Goal: Browse casually

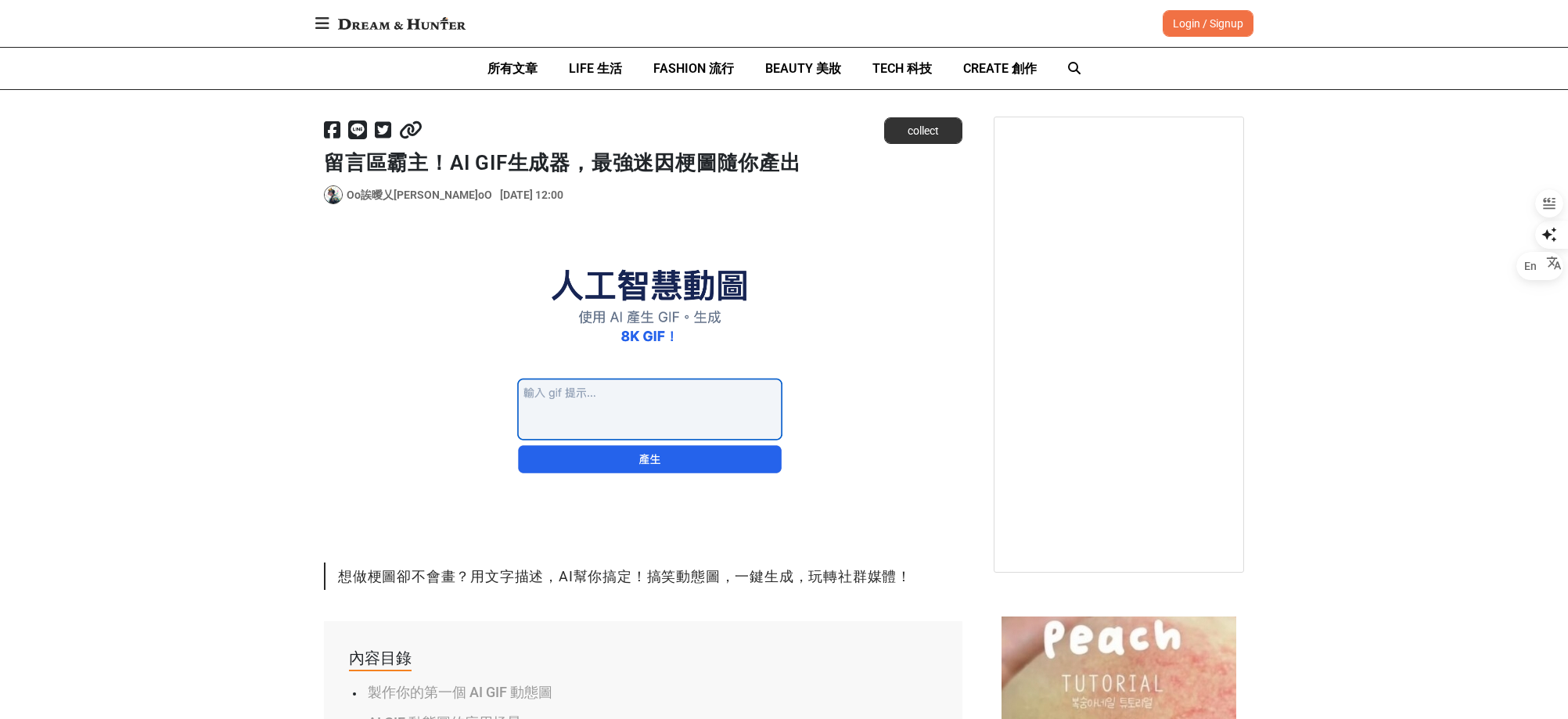
scroll to position [157, 0]
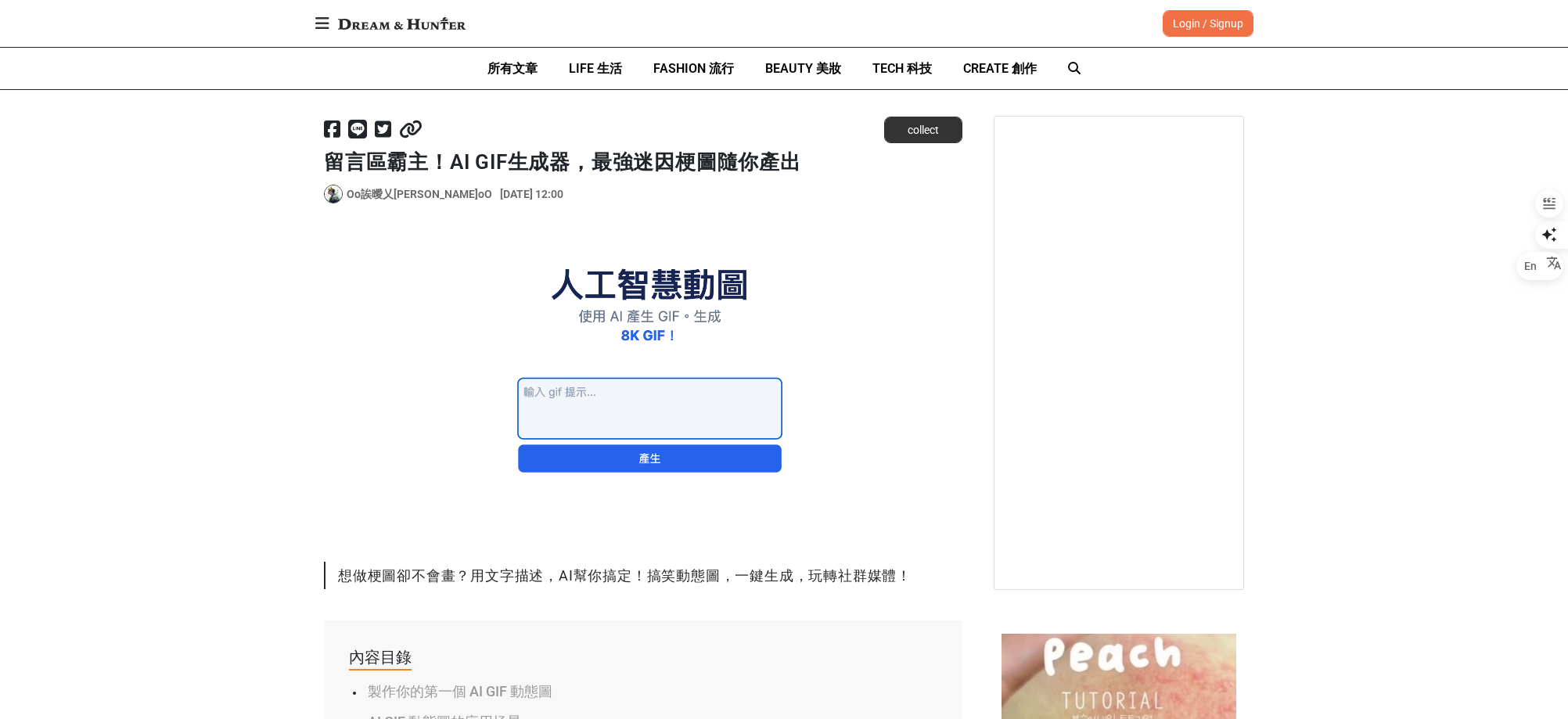
click at [642, 397] on img at bounding box center [643, 385] width 638 height 289
click at [559, 388] on img at bounding box center [643, 385] width 638 height 289
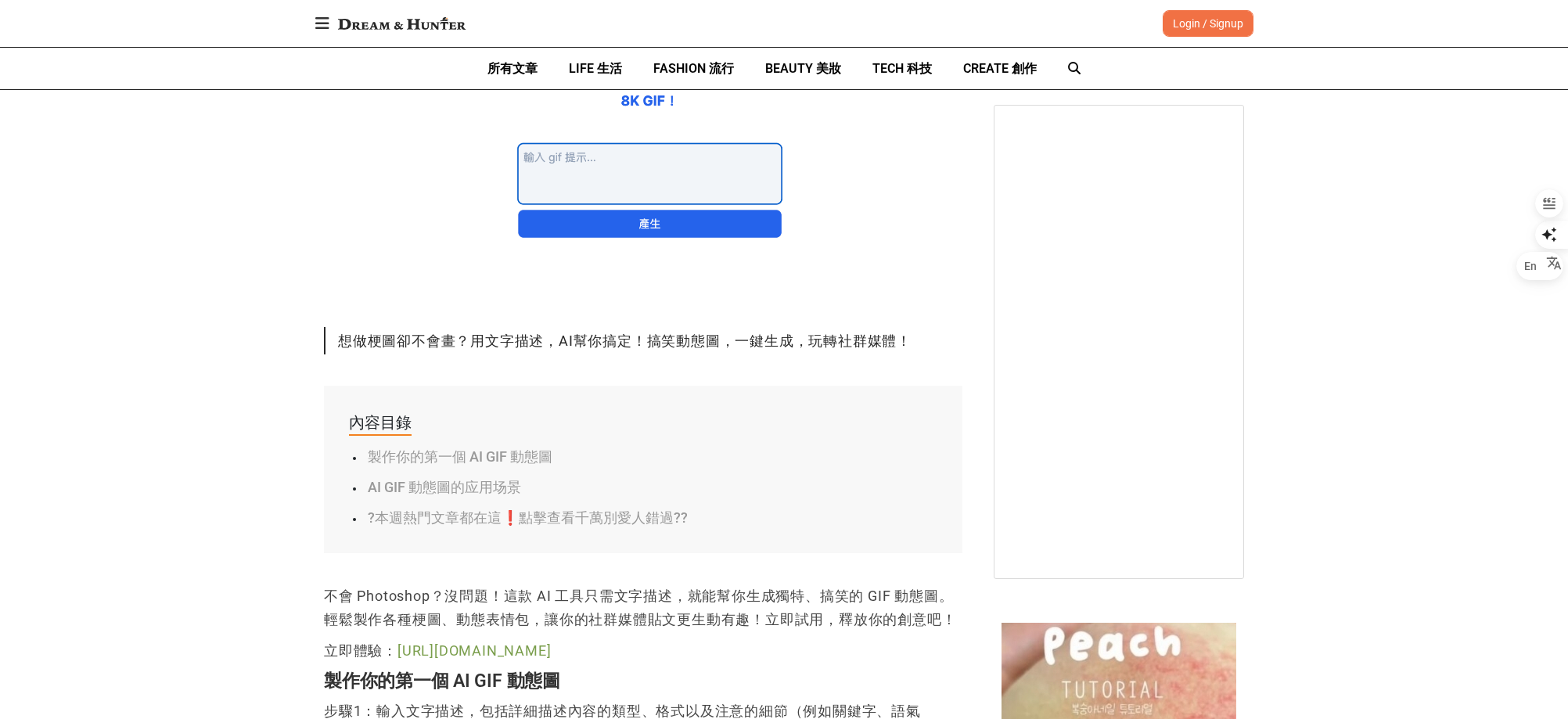
scroll to position [860, 0]
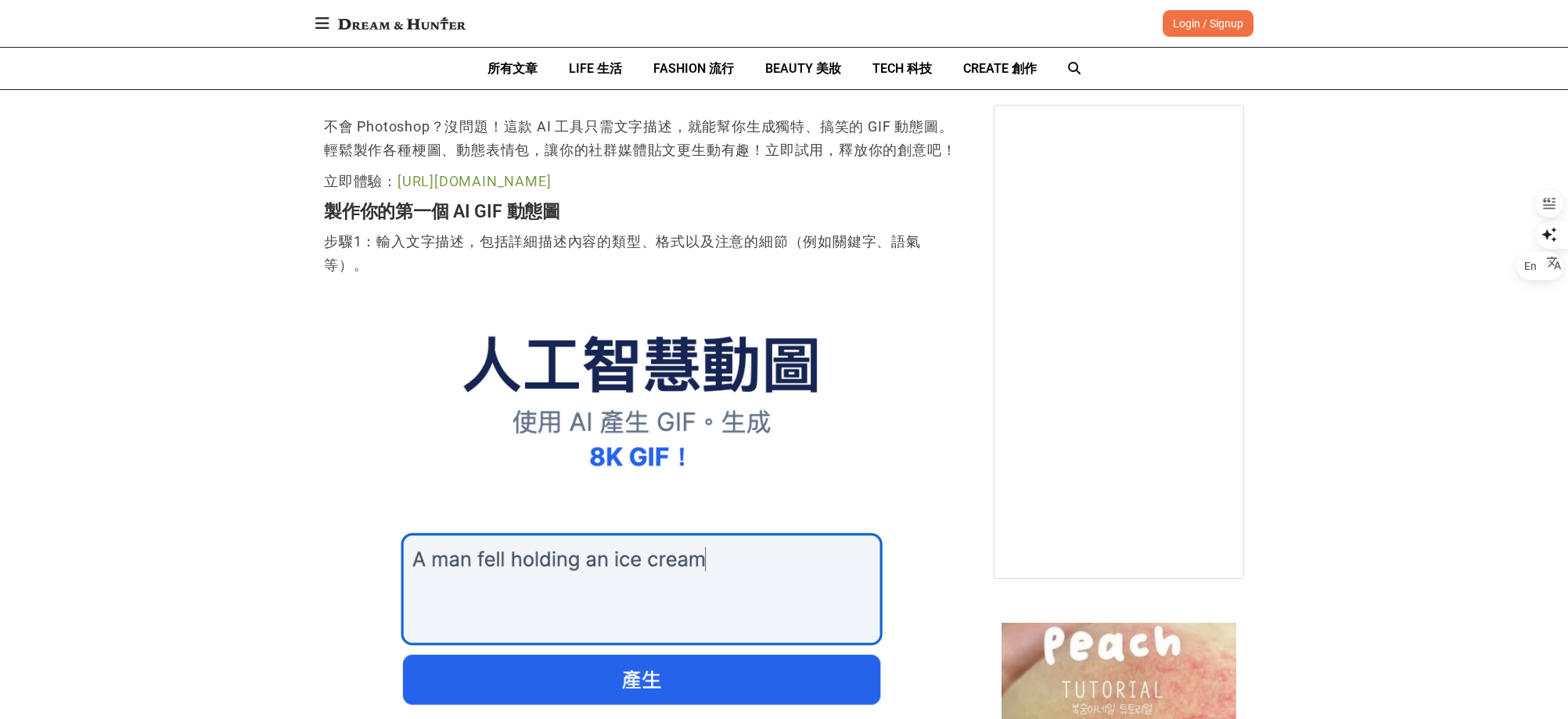
click at [567, 566] on img at bounding box center [643, 541] width 638 height 513
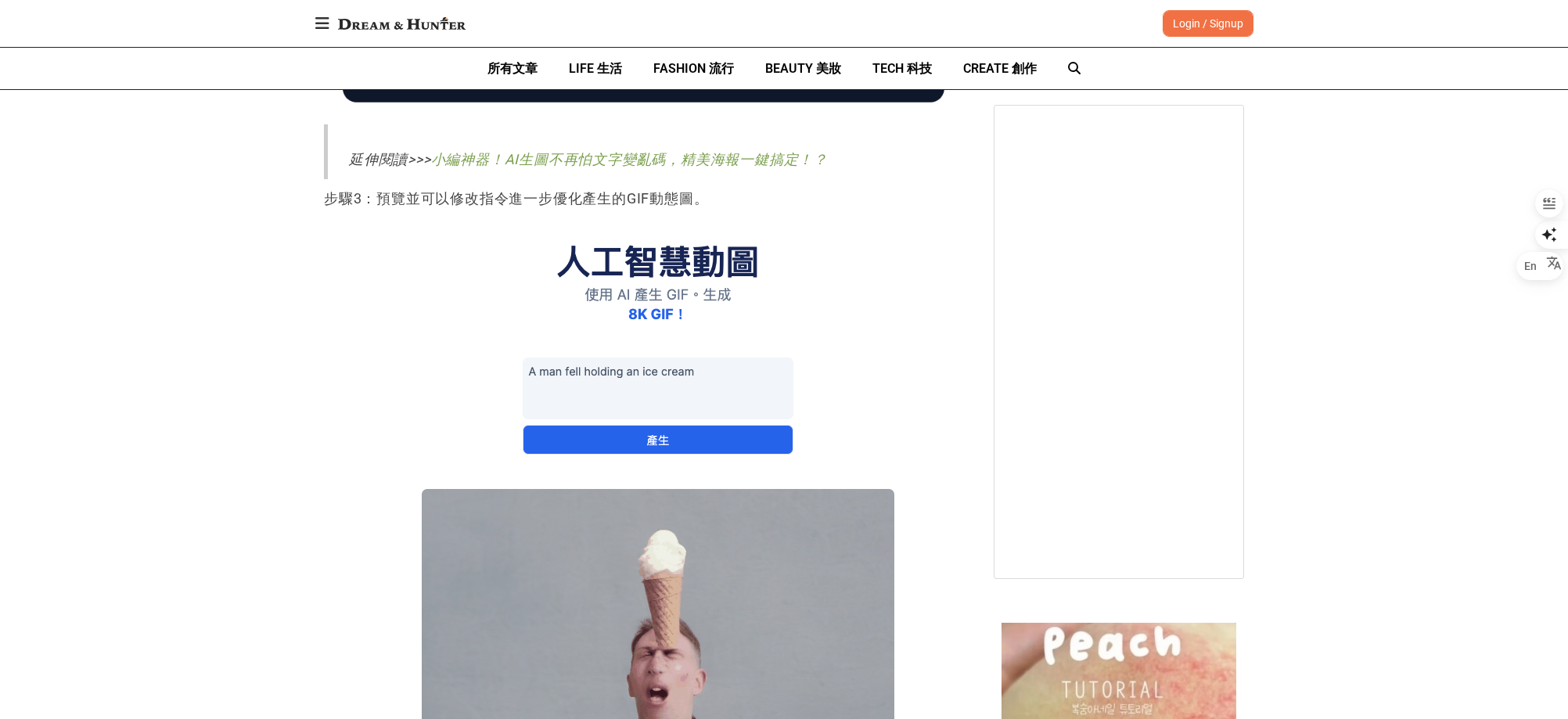
scroll to position [2112, 0]
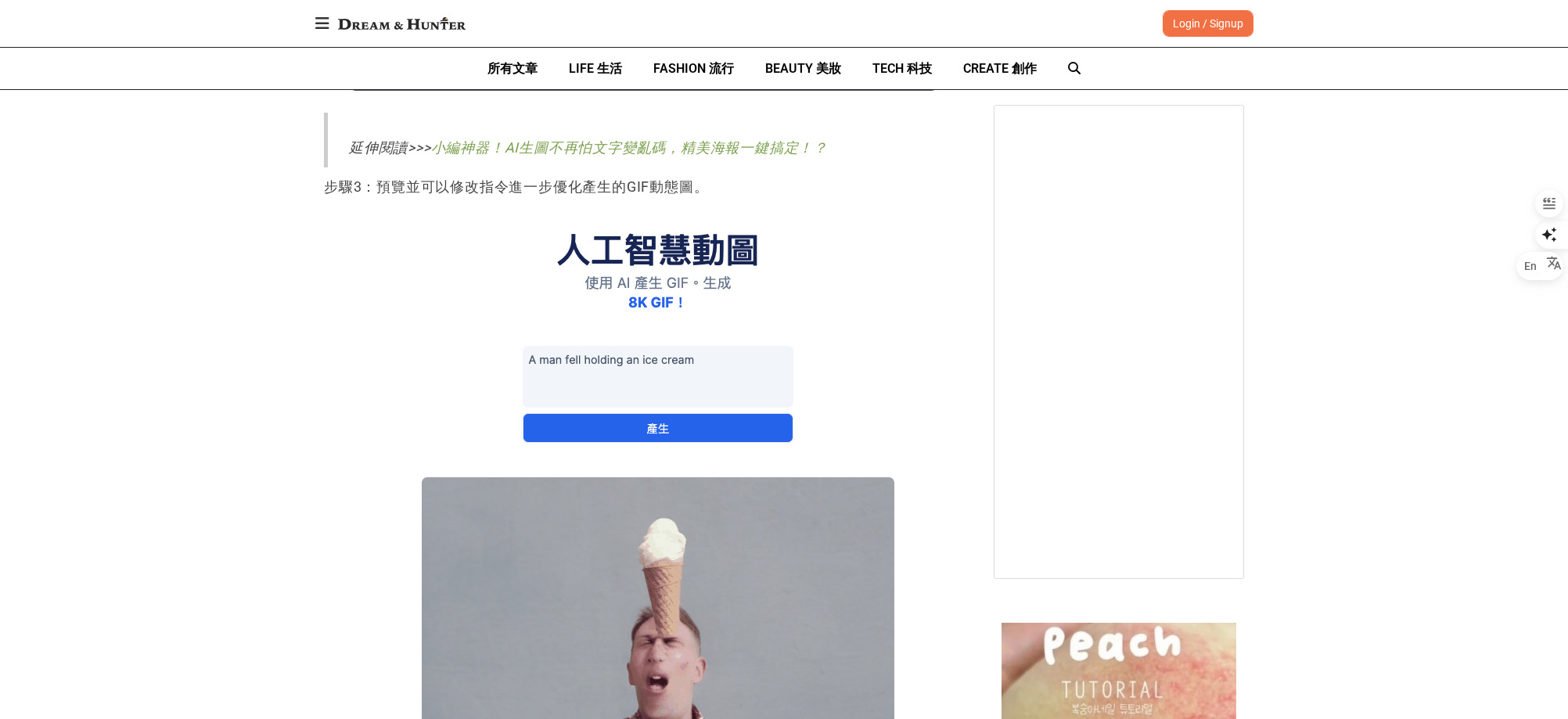
click at [657, 424] on img at bounding box center [642, 506] width 584 height 600
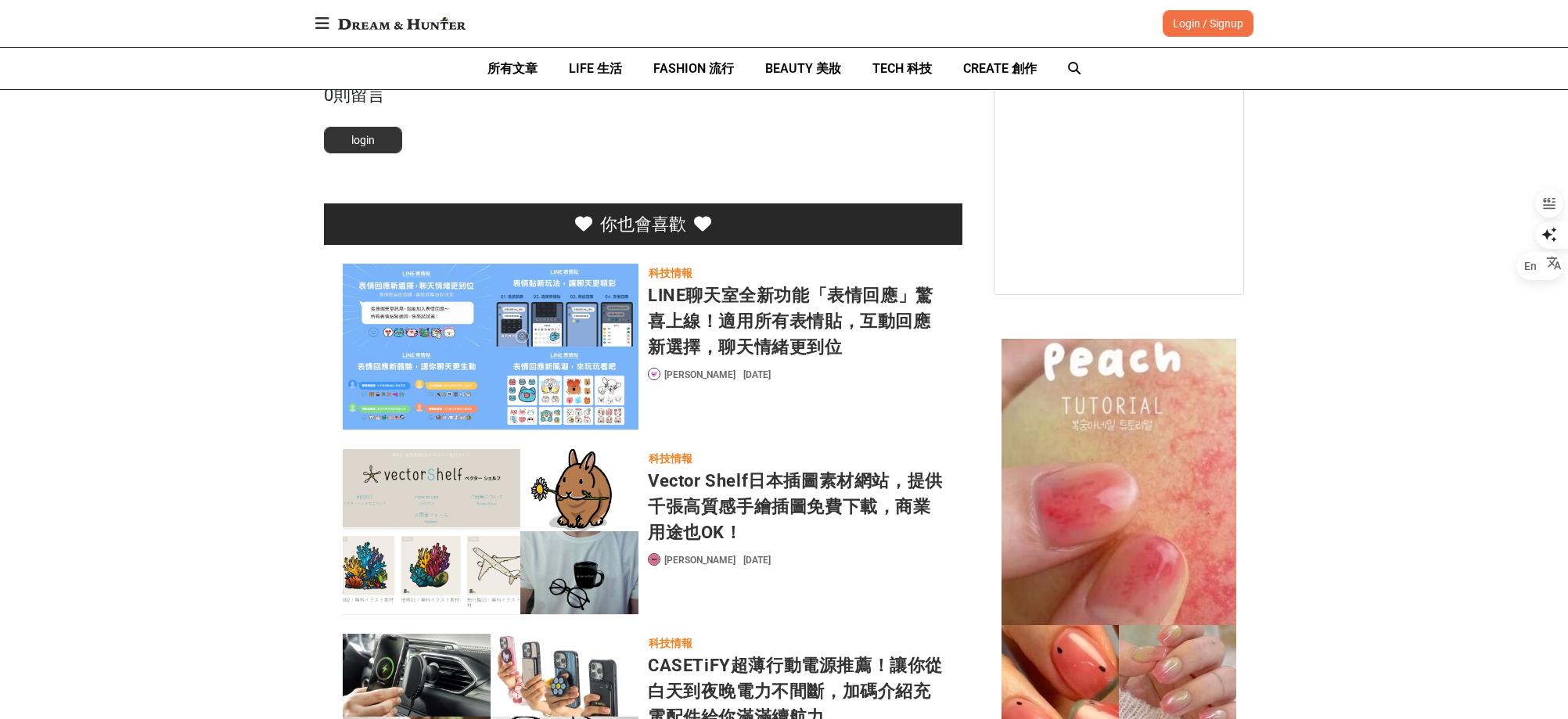
scroll to position [4146, 0]
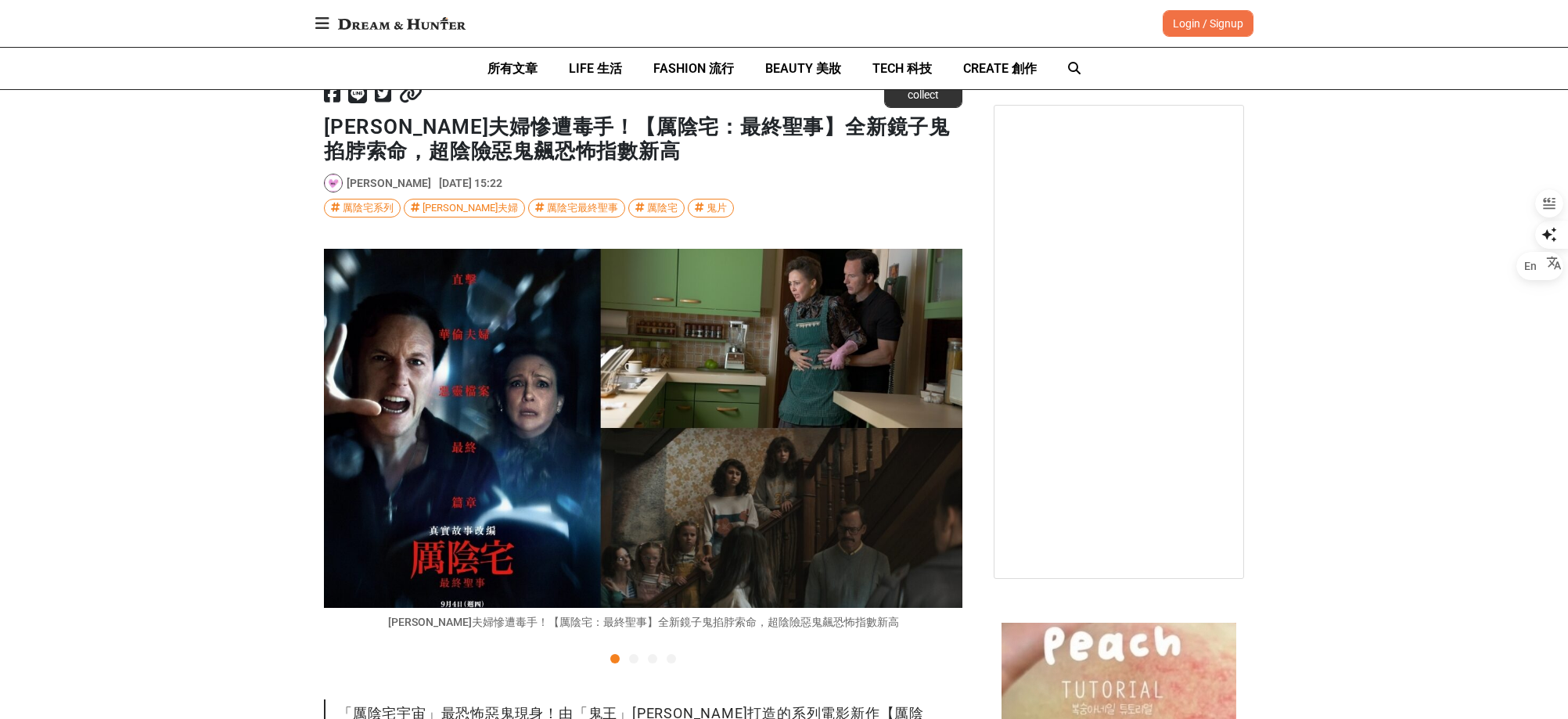
scroll to position [4849, 0]
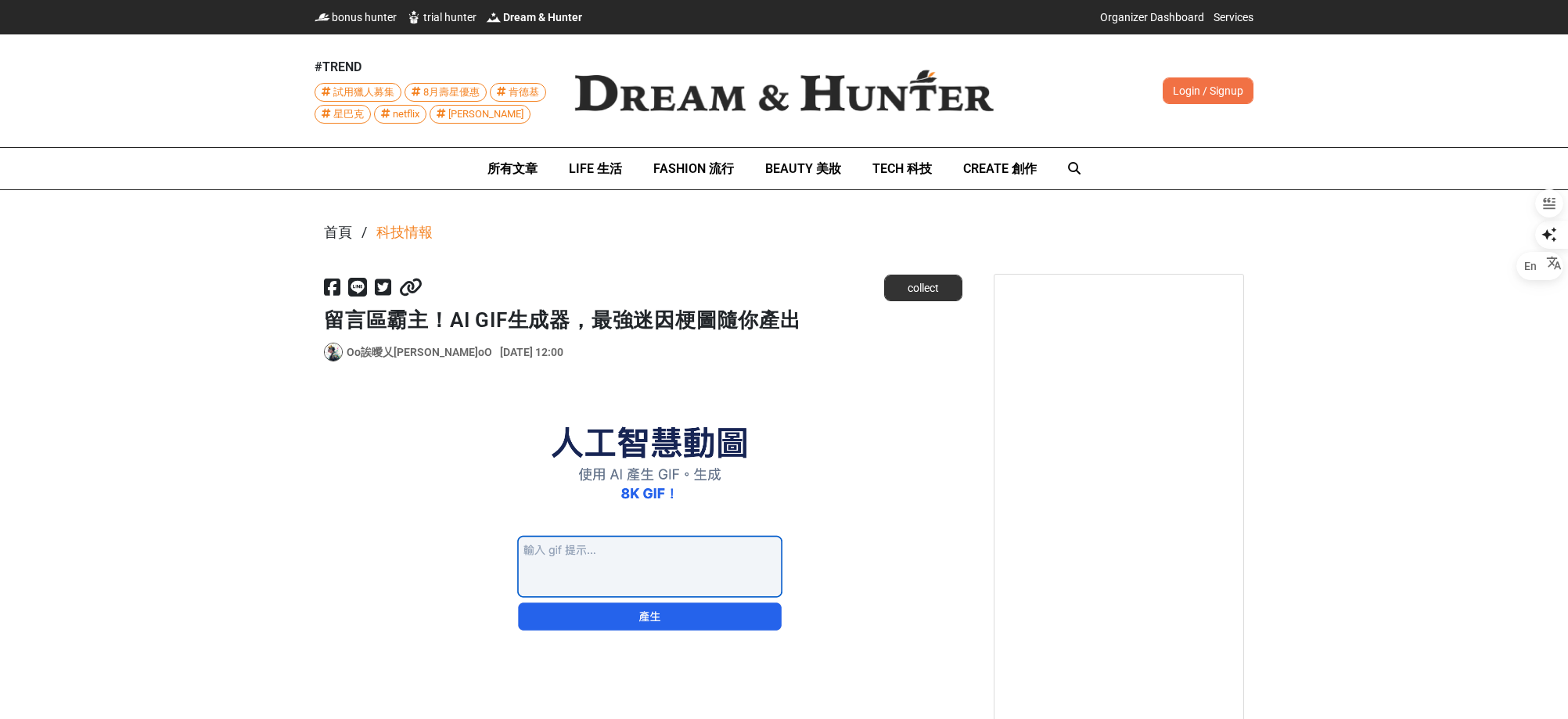
click at [758, 437] on img at bounding box center [643, 544] width 638 height 289
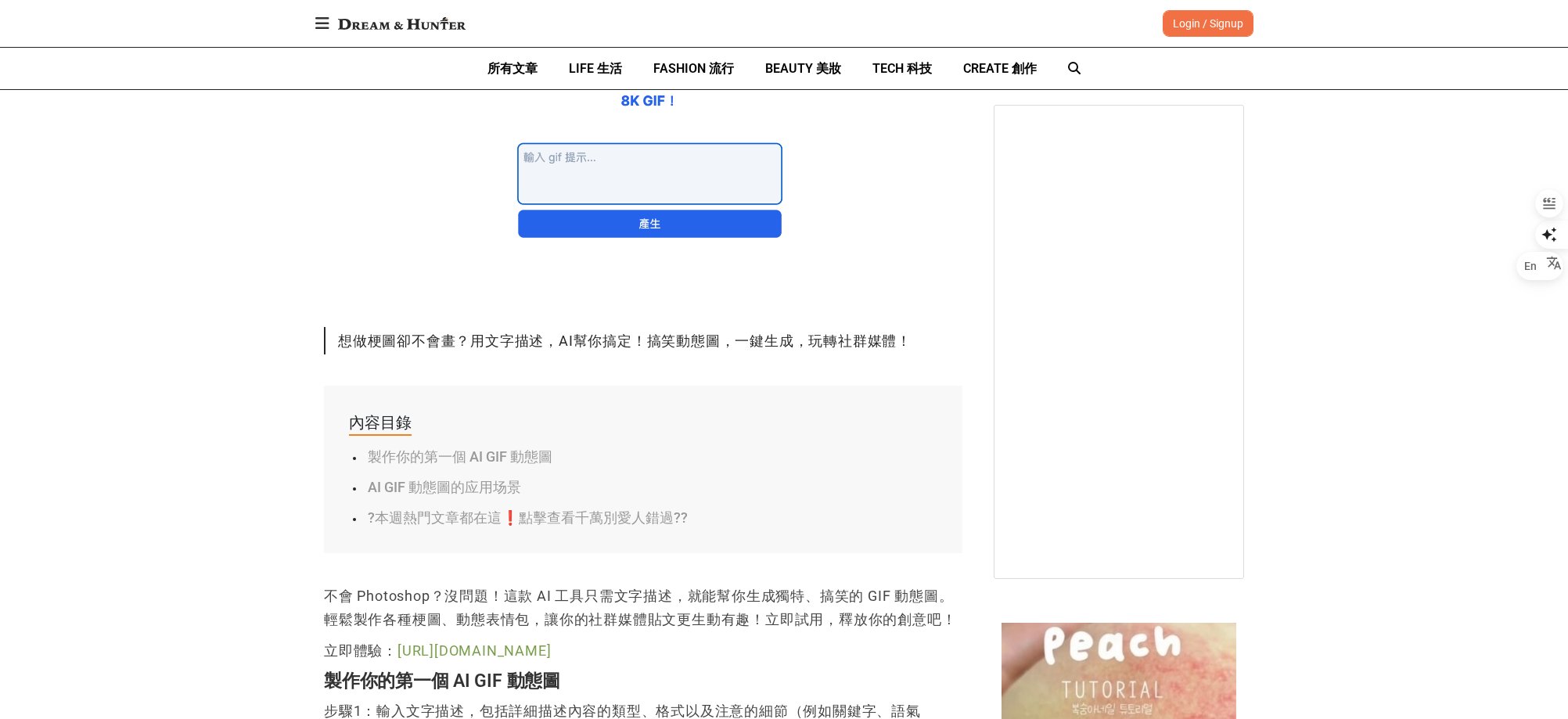
scroll to position [548, 0]
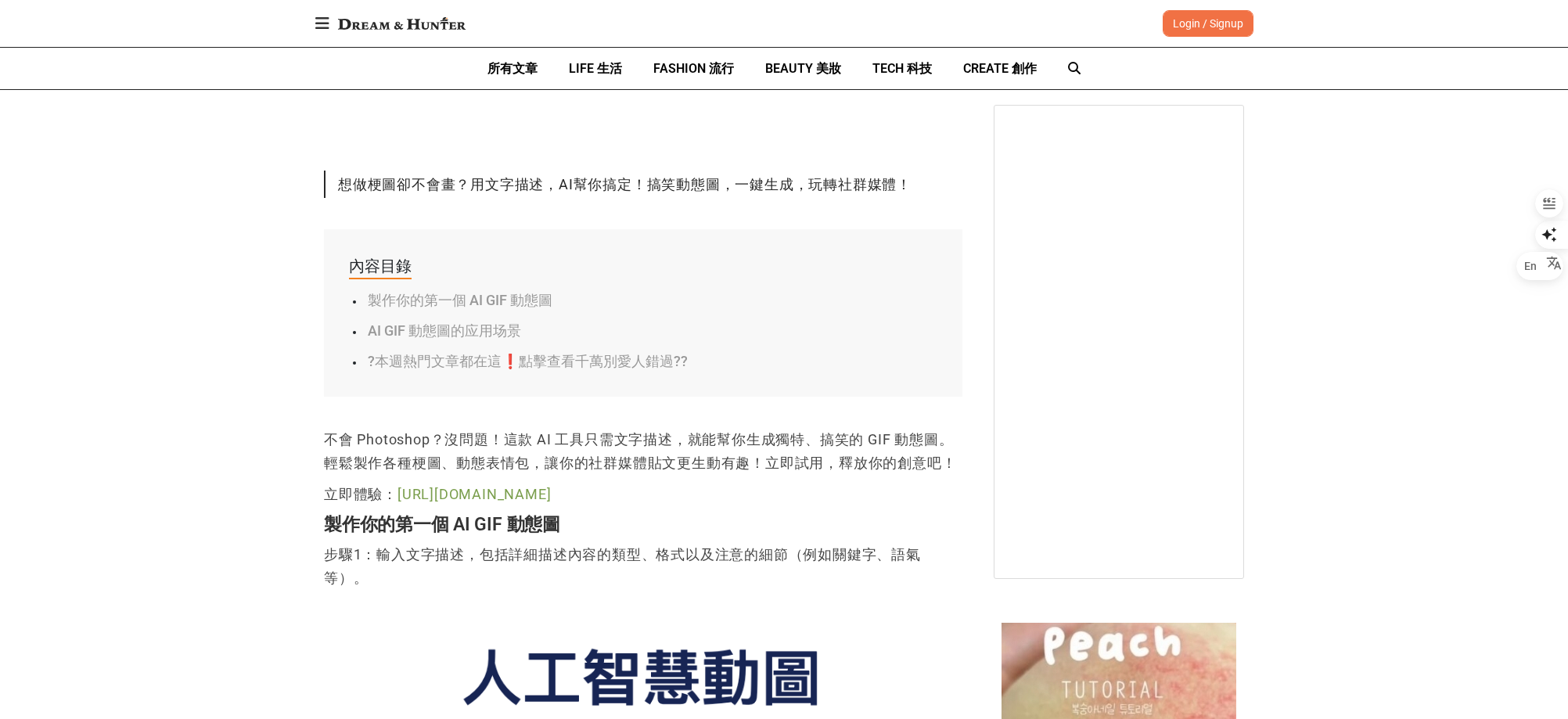
click at [475, 499] on link "[URL][DOMAIN_NAME]" at bounding box center [474, 494] width 153 height 16
